Goal: Information Seeking & Learning: Compare options

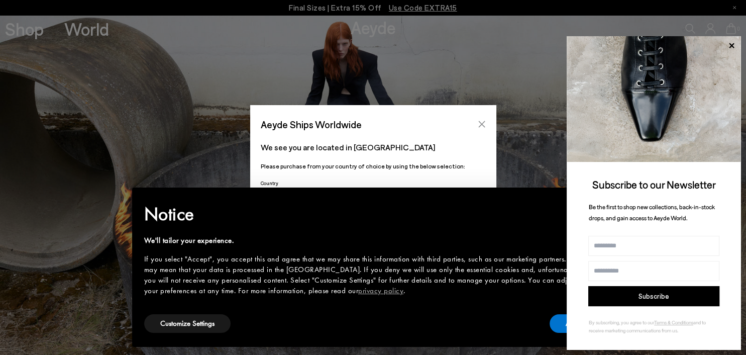
click at [478, 126] on icon "Close" at bounding box center [482, 124] width 8 height 8
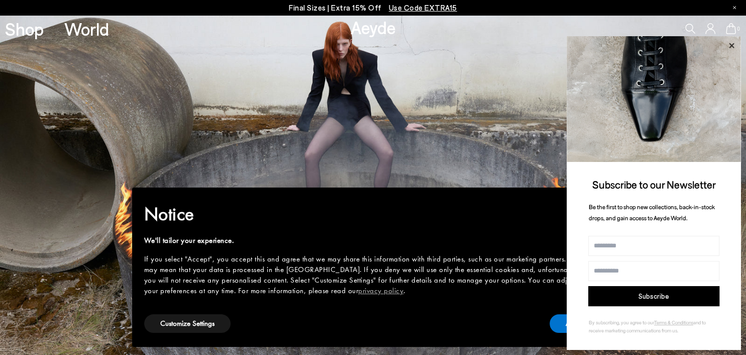
click at [729, 41] on icon at bounding box center [731, 45] width 13 height 13
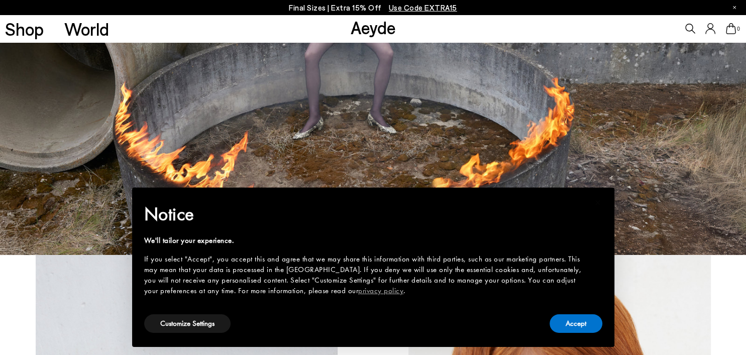
scroll to position [109, 0]
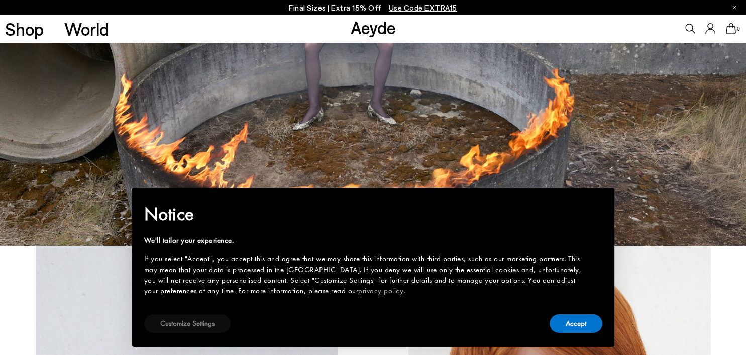
click at [197, 324] on button "Customize Settings" at bounding box center [187, 323] width 86 height 19
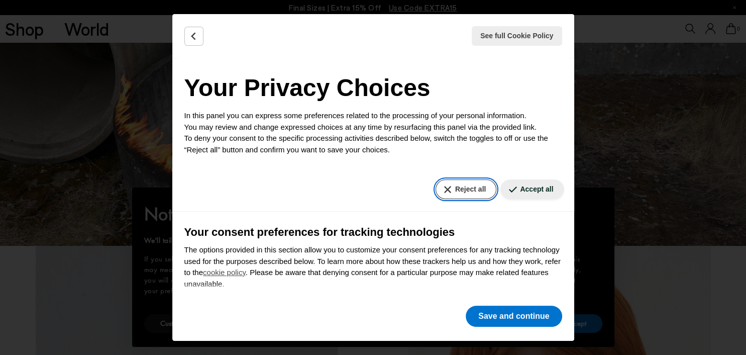
click at [463, 189] on button "Reject all" at bounding box center [466, 189] width 61 height 20
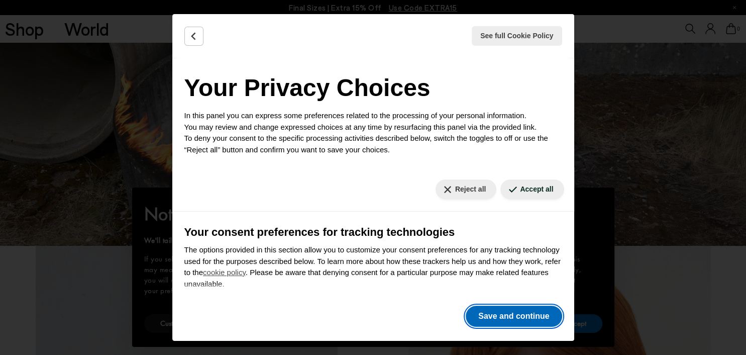
click at [512, 314] on button "Save and continue" at bounding box center [514, 316] width 96 height 21
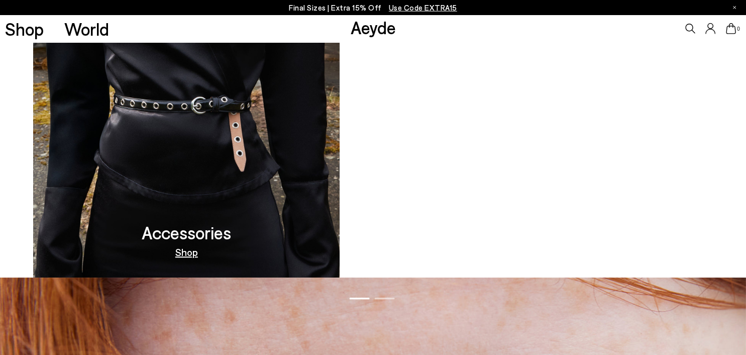
scroll to position [990, 0]
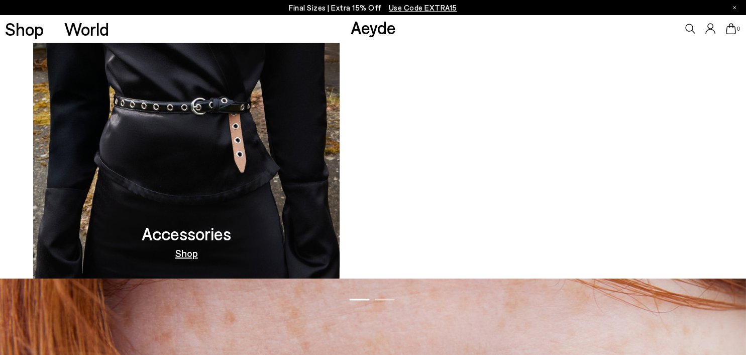
click at [559, 200] on video at bounding box center [559, 109] width 373 height 340
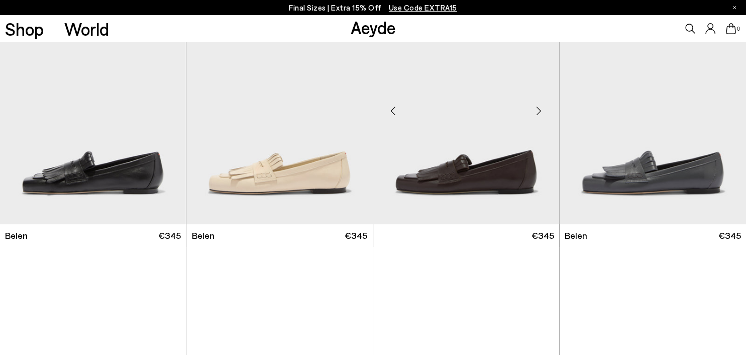
scroll to position [218, 0]
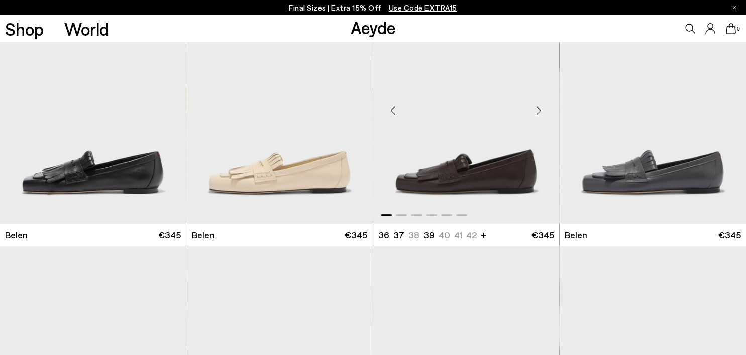
click at [543, 110] on div "Next slide" at bounding box center [539, 110] width 30 height 30
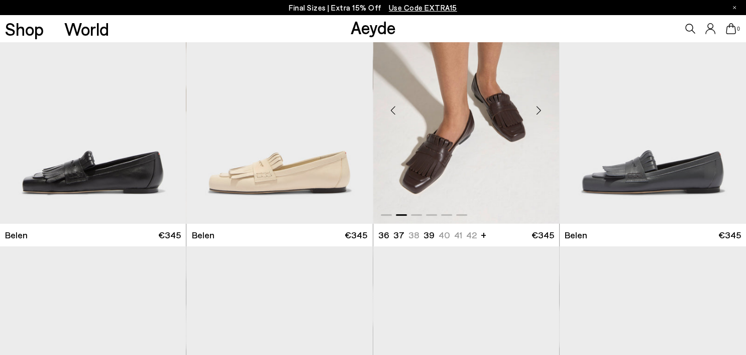
click at [543, 110] on div "Next slide" at bounding box center [539, 110] width 30 height 30
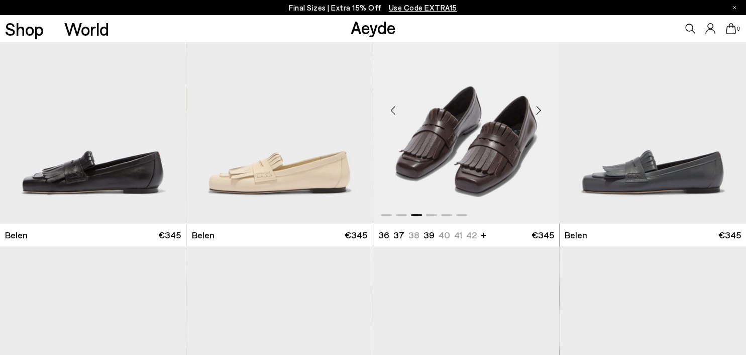
click at [543, 110] on div "Next slide" at bounding box center [539, 110] width 30 height 30
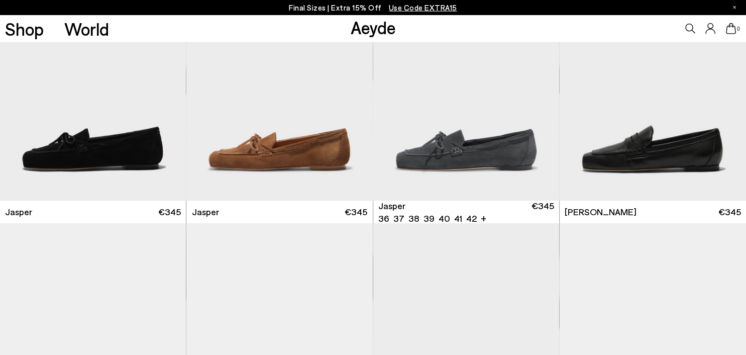
scroll to position [505, 0]
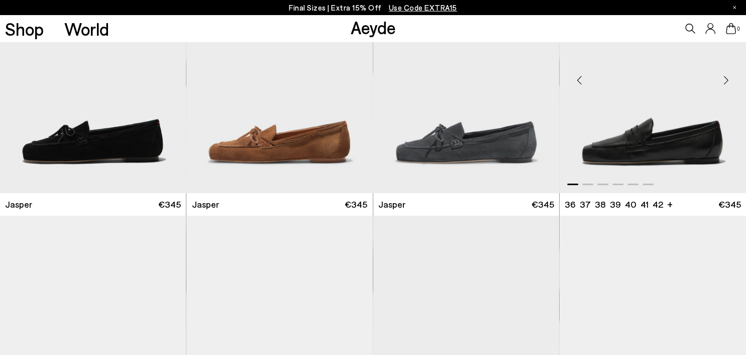
click at [727, 81] on div "Next slide" at bounding box center [726, 80] width 30 height 30
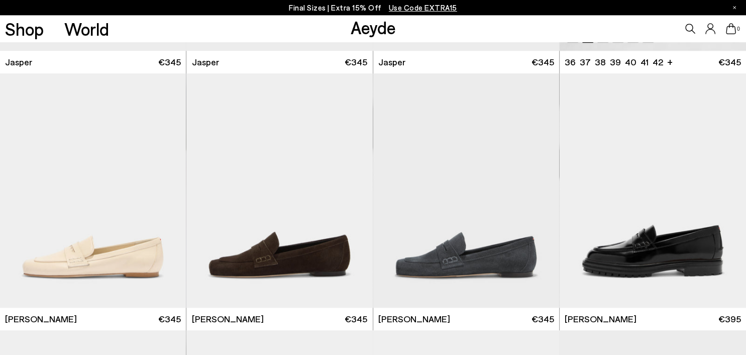
scroll to position [673, 0]
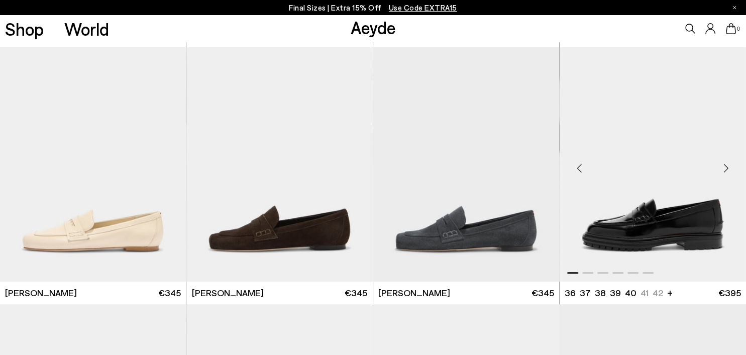
click at [726, 166] on div "Next slide" at bounding box center [726, 168] width 30 height 30
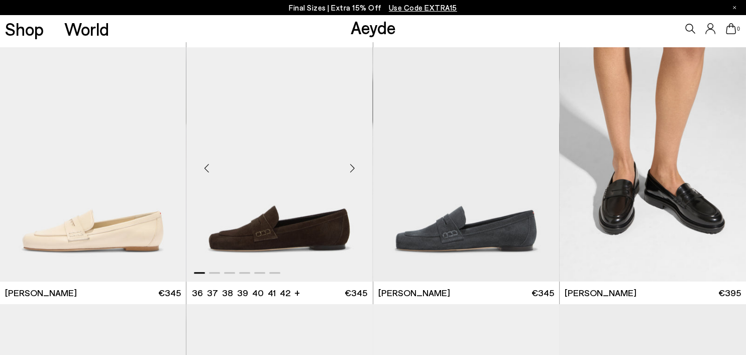
click at [350, 167] on div "Next slide" at bounding box center [353, 168] width 30 height 30
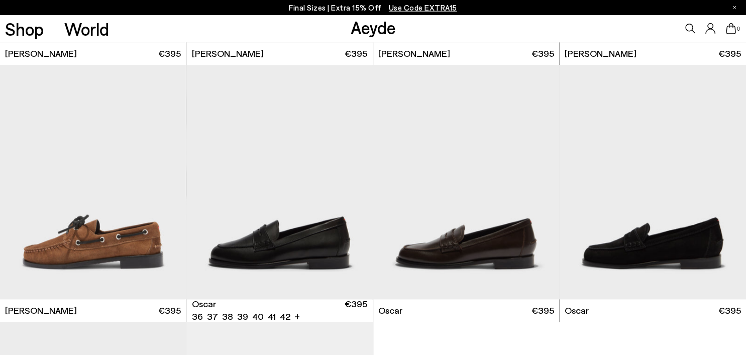
scroll to position [1169, 0]
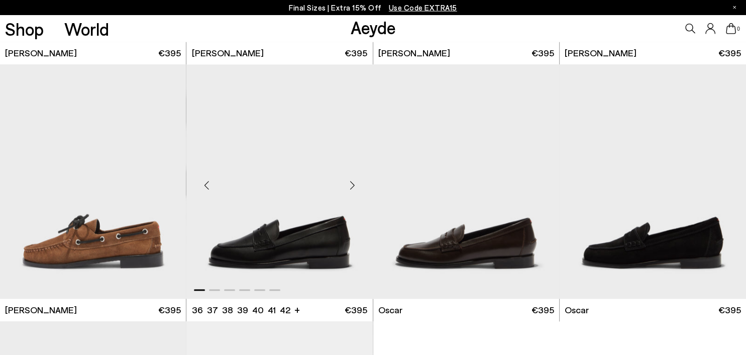
click at [351, 188] on div "Next slide" at bounding box center [353, 186] width 30 height 30
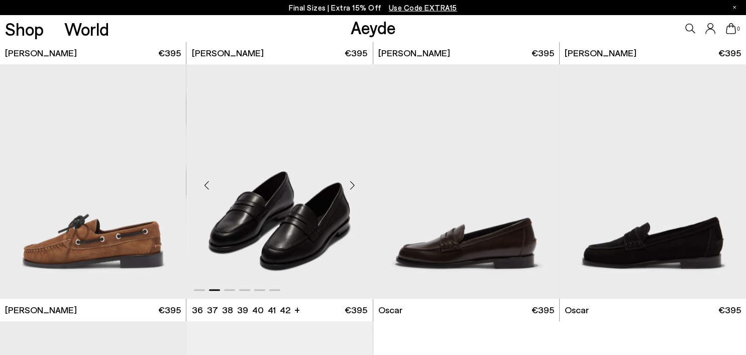
click at [351, 188] on div "Next slide" at bounding box center [353, 186] width 30 height 30
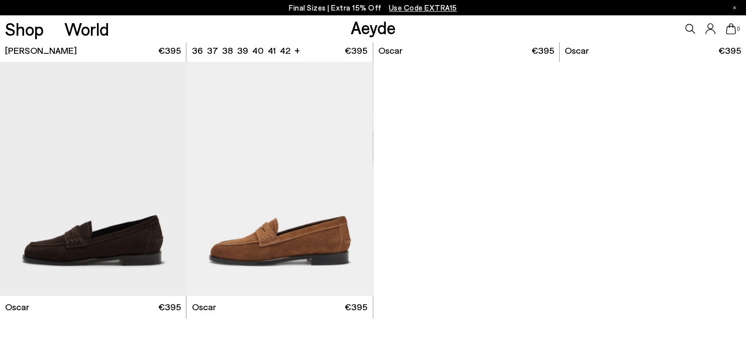
scroll to position [1429, 0]
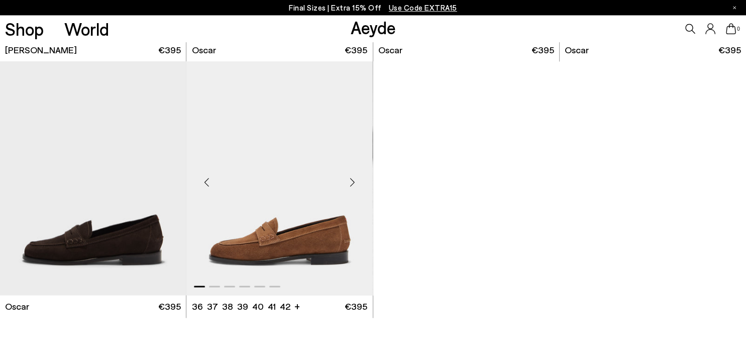
click at [353, 183] on div "Next slide" at bounding box center [353, 182] width 30 height 30
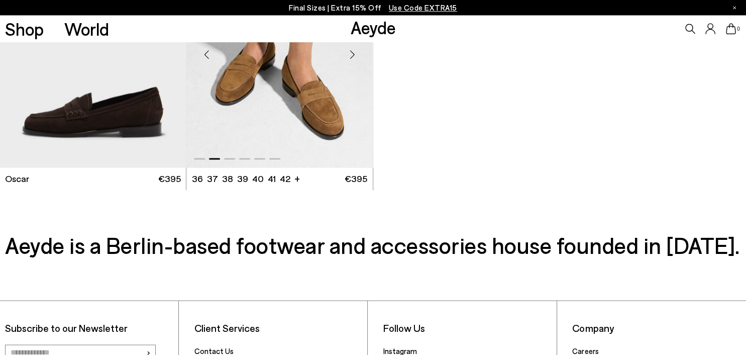
scroll to position [1572, 0]
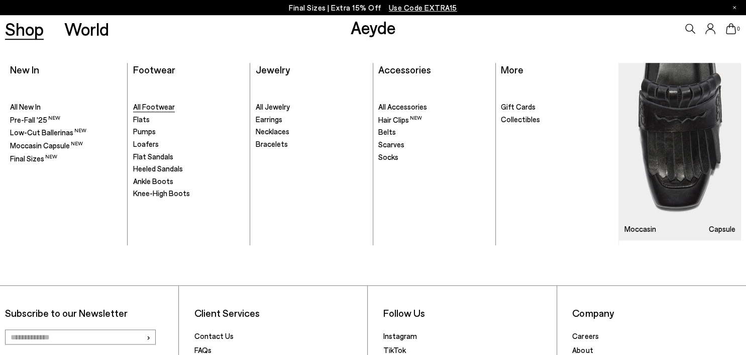
click at [159, 108] on span "All Footwear" at bounding box center [154, 106] width 42 height 9
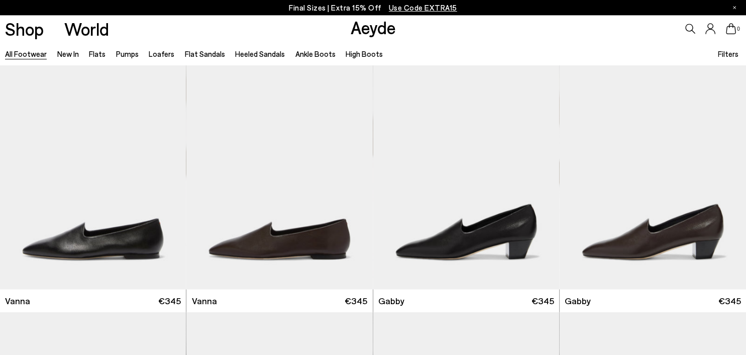
scroll to position [2063, 0]
click at [163, 173] on div "Next slide" at bounding box center [166, 176] width 30 height 30
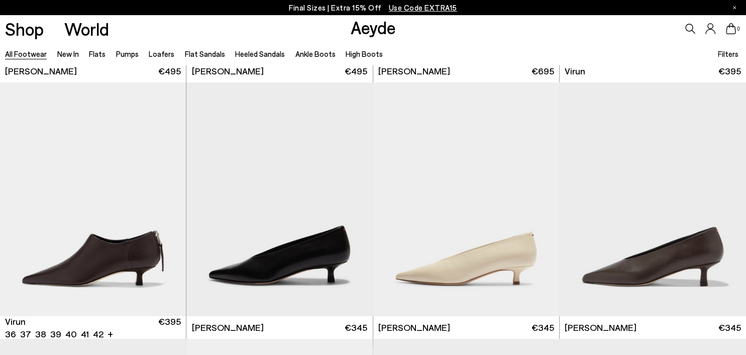
scroll to position [3326, 0]
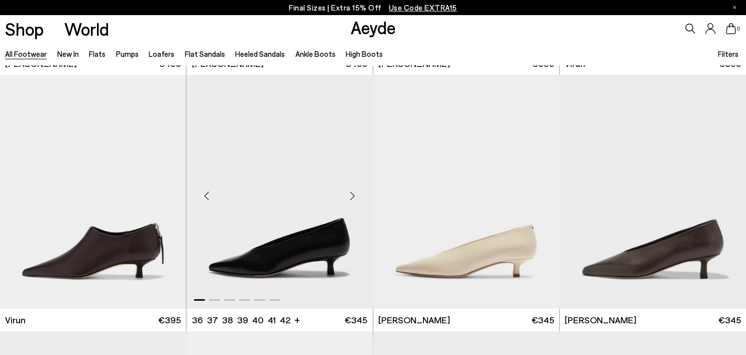
click at [353, 194] on div "Next slide" at bounding box center [353, 196] width 30 height 30
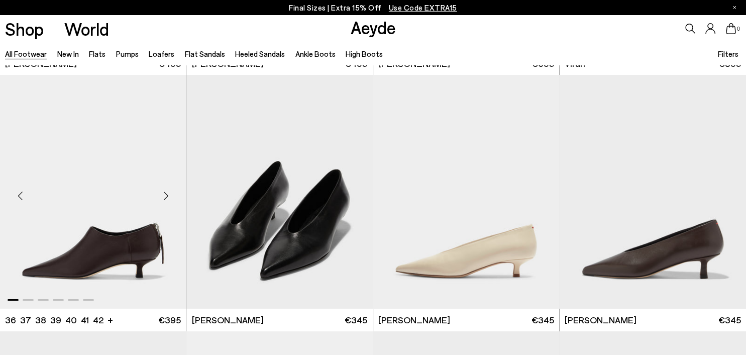
click at [166, 197] on div "Next slide" at bounding box center [166, 196] width 30 height 30
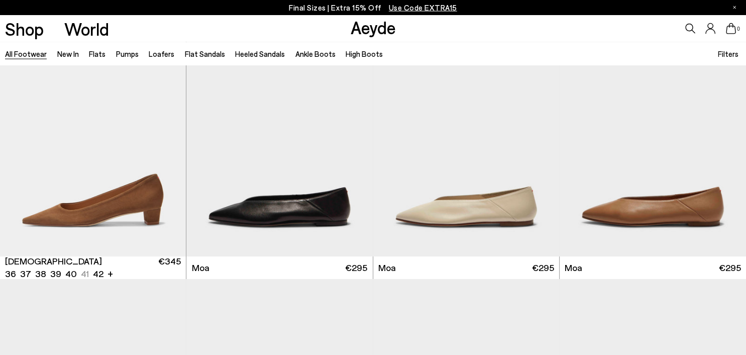
scroll to position [4149, 0]
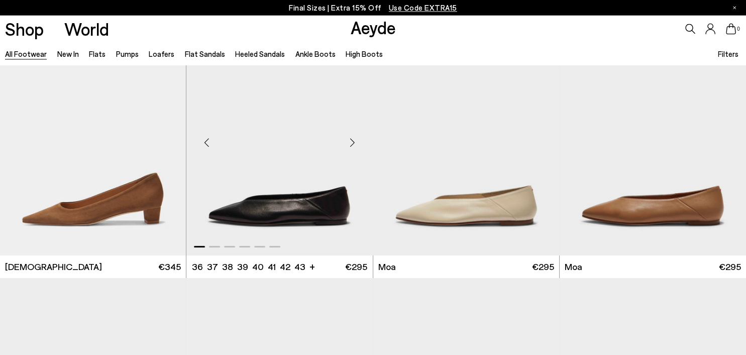
click at [352, 140] on div "Next slide" at bounding box center [353, 142] width 30 height 30
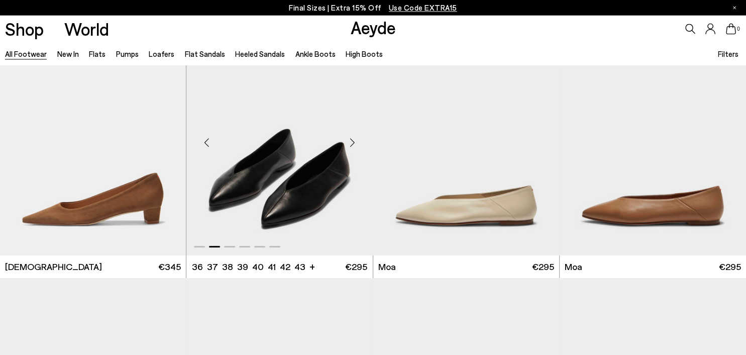
click at [352, 140] on div "Next slide" at bounding box center [353, 142] width 30 height 30
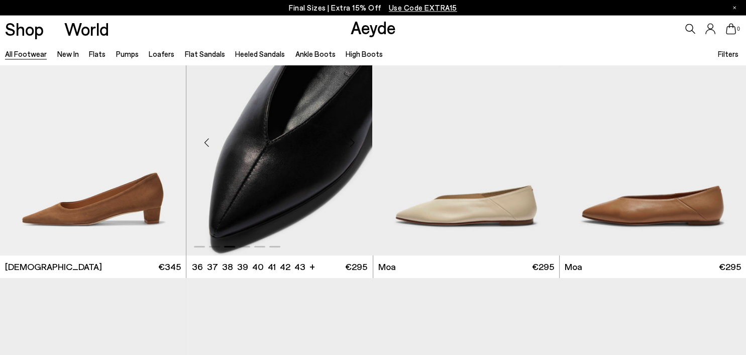
click at [352, 140] on div "Next slide" at bounding box center [353, 142] width 30 height 30
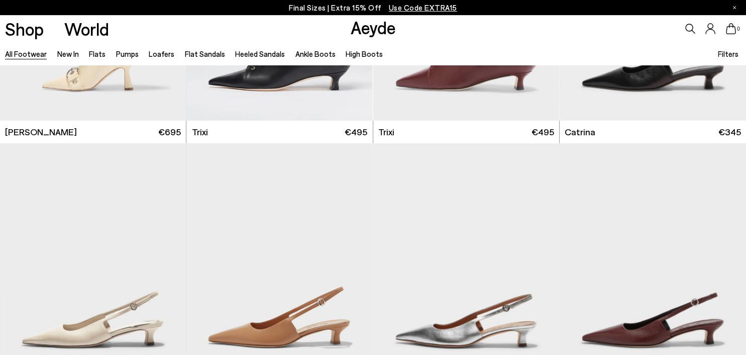
scroll to position [6735, 0]
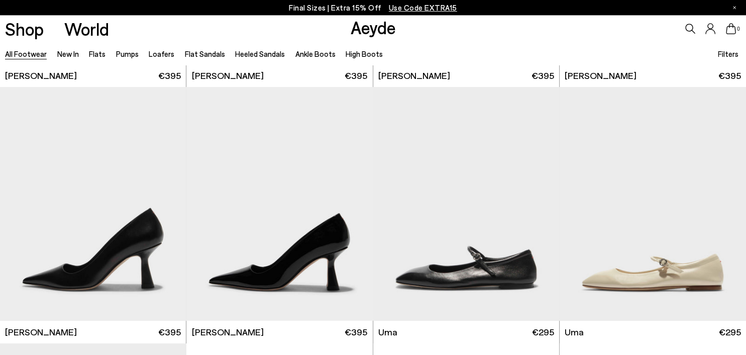
scroll to position [7449, 0]
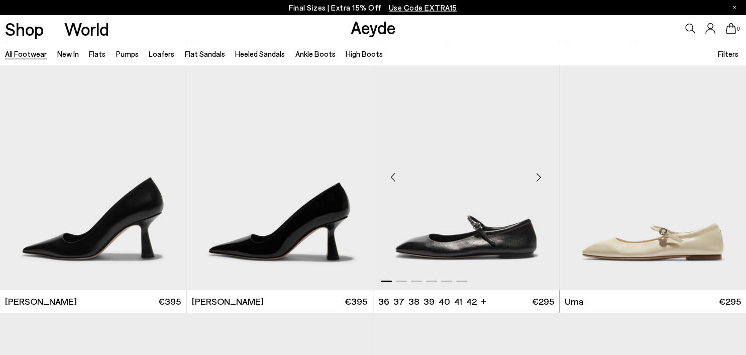
click at [540, 174] on div "Next slide" at bounding box center [539, 177] width 30 height 30
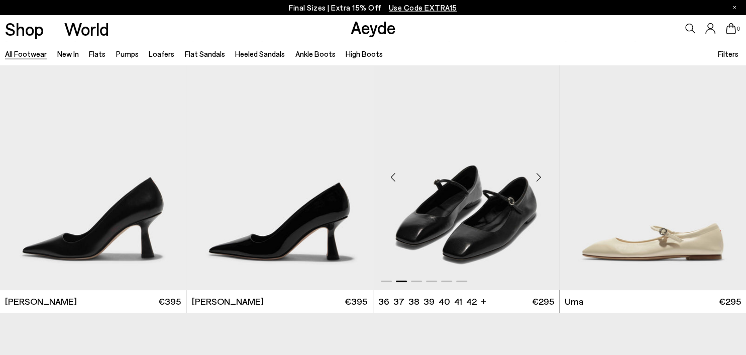
click at [540, 174] on div "Next slide" at bounding box center [539, 177] width 30 height 30
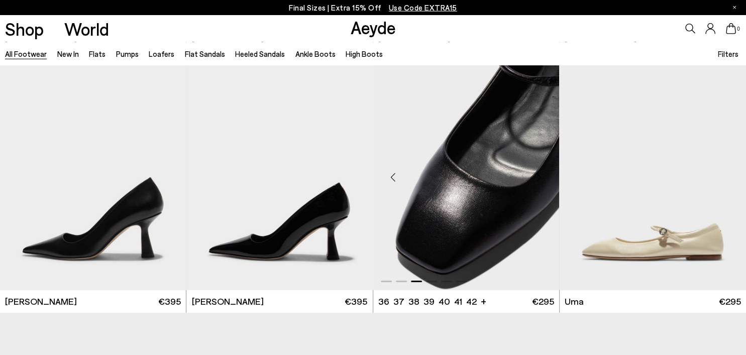
click at [540, 174] on div "Next slide" at bounding box center [539, 177] width 30 height 30
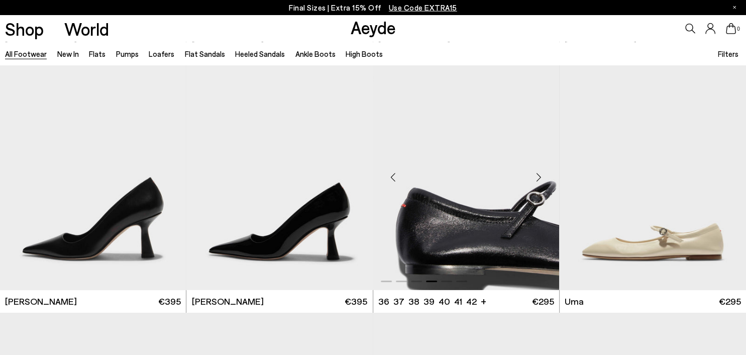
click at [540, 174] on div "Next slide" at bounding box center [539, 177] width 30 height 30
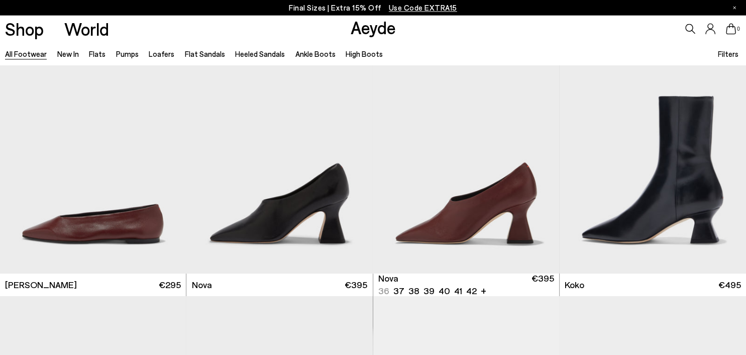
scroll to position [8236, 0]
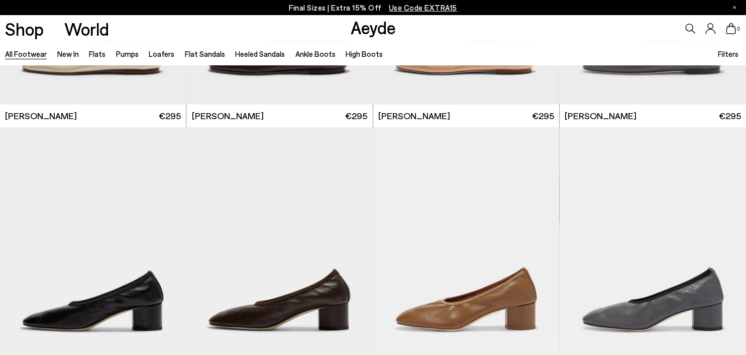
scroll to position [9755, 0]
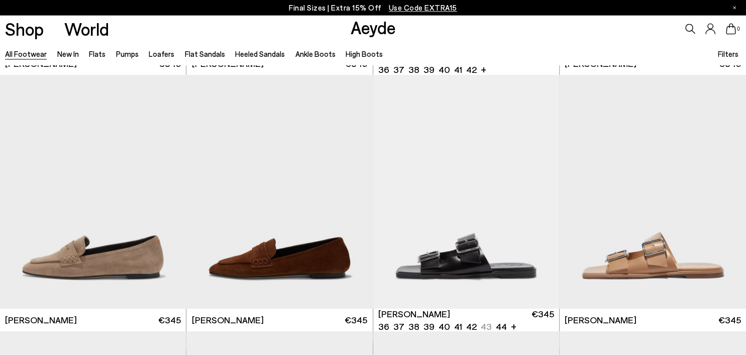
scroll to position [10510, 0]
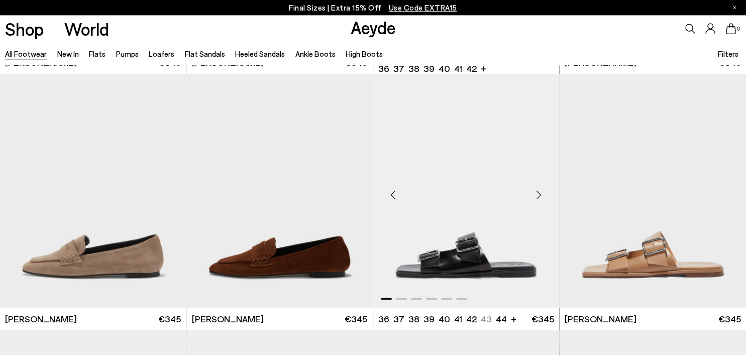
click at [538, 196] on div "Next slide" at bounding box center [539, 195] width 30 height 30
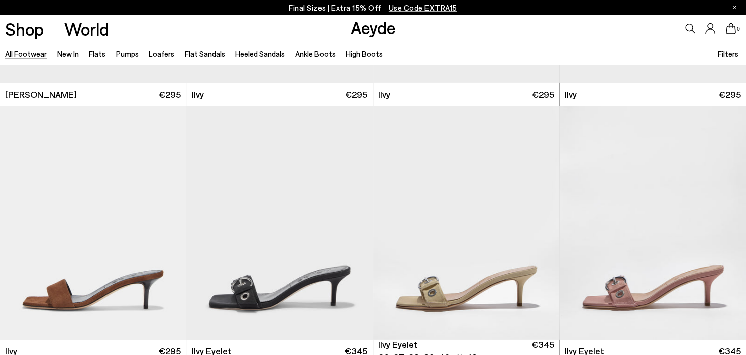
scroll to position [11273, 0]
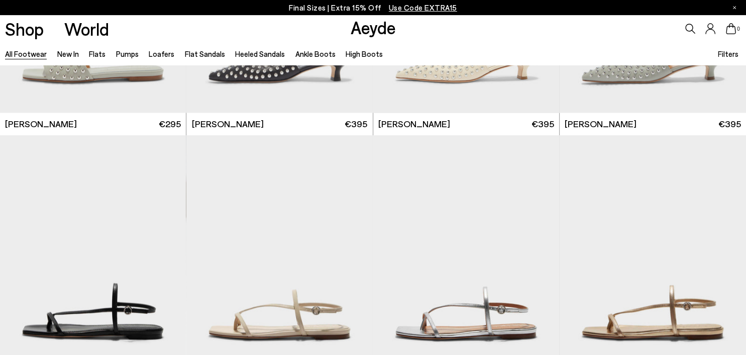
scroll to position [12790, 0]
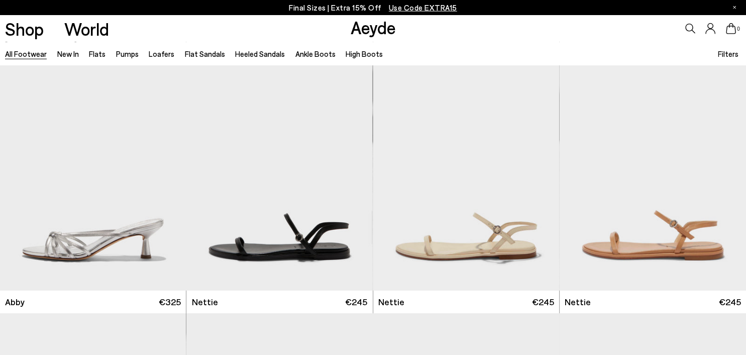
scroll to position [14410, 0]
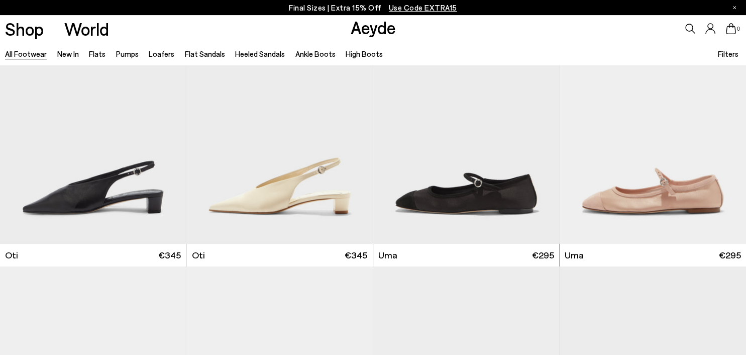
scroll to position [15451, 0]
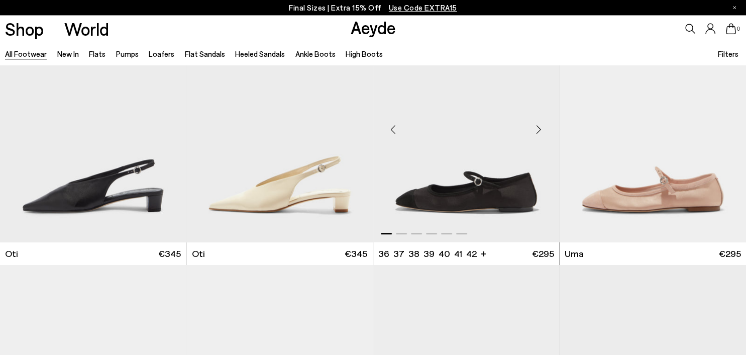
click at [538, 129] on div "Next slide" at bounding box center [539, 129] width 30 height 30
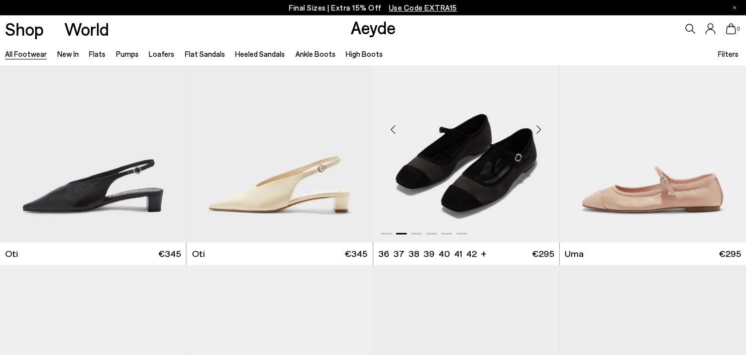
click at [538, 129] on div "Next slide" at bounding box center [539, 129] width 30 height 30
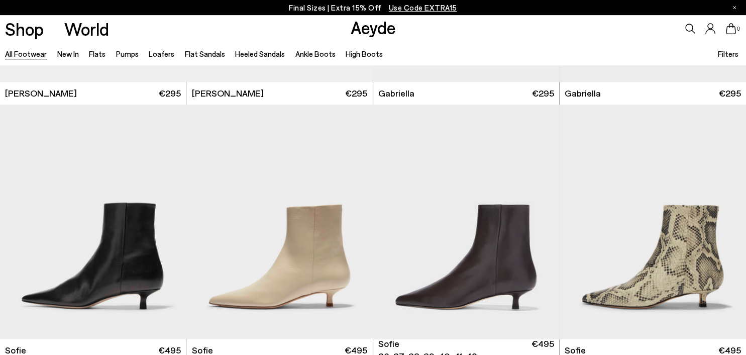
scroll to position [15987, 0]
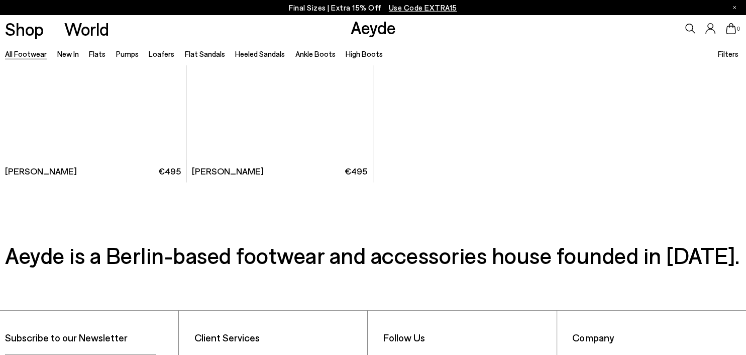
scroll to position [17843, 0]
